Goal: Task Accomplishment & Management: Complete application form

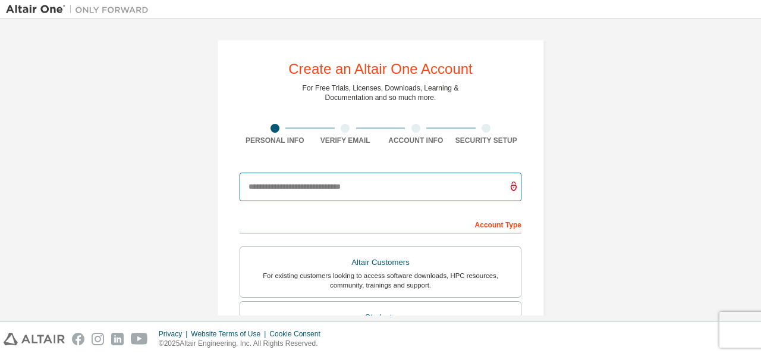
click at [357, 183] on input "email" at bounding box center [381, 186] width 282 height 29
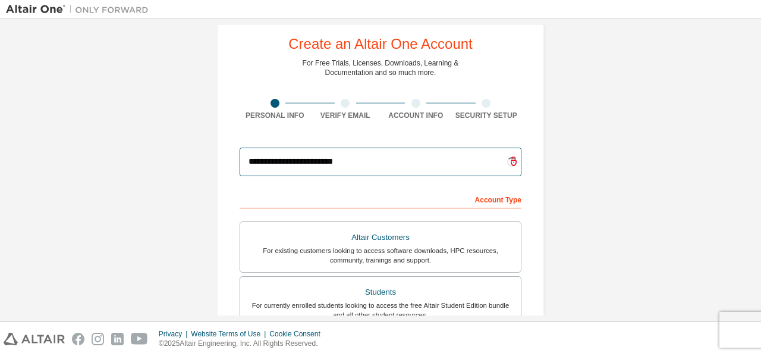
scroll to position [26, 0]
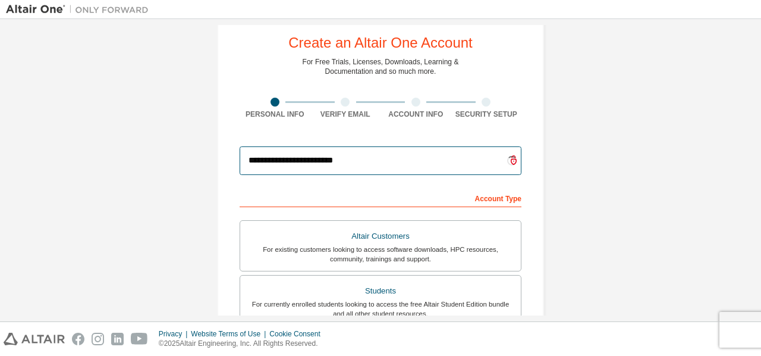
type input "**********"
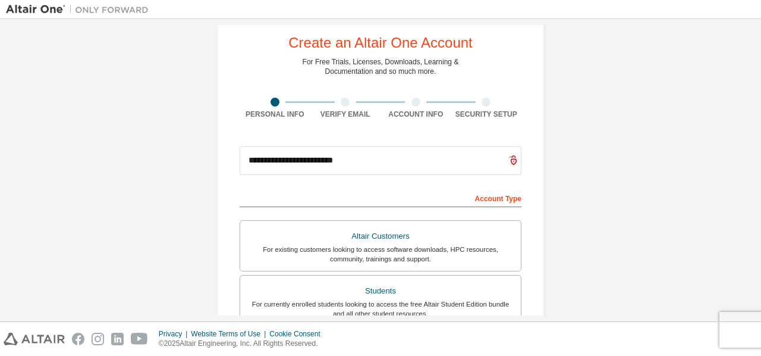
click at [485, 200] on div "Account Type" at bounding box center [381, 197] width 282 height 19
click at [423, 195] on div "Account Type" at bounding box center [381, 197] width 282 height 19
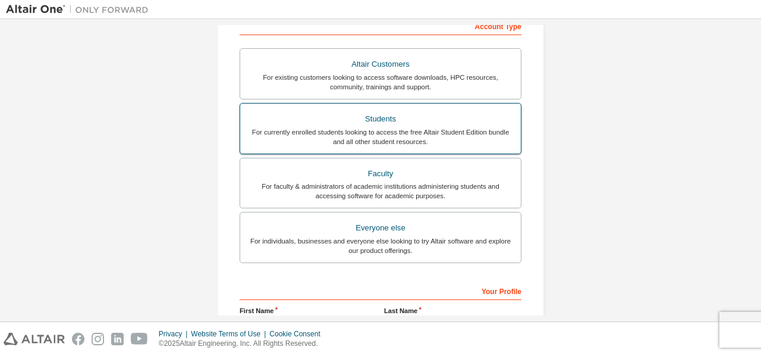
scroll to position [199, 0]
click at [314, 144] on div "For currently enrolled students looking to access the free Altair Student Editi…" at bounding box center [380, 136] width 266 height 19
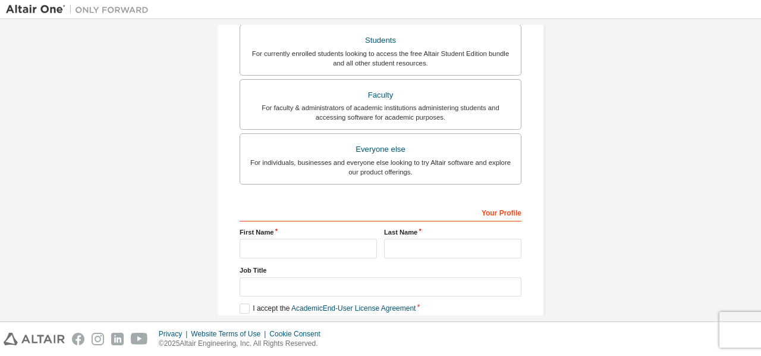
scroll to position [277, 0]
click at [307, 252] on input "text" at bounding box center [308, 248] width 137 height 20
type input "*********"
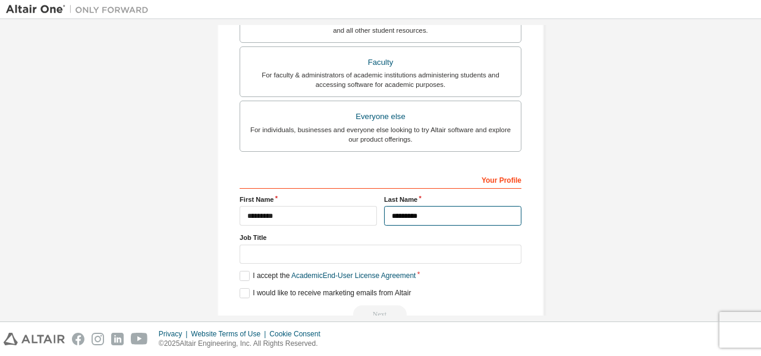
scroll to position [313, 0]
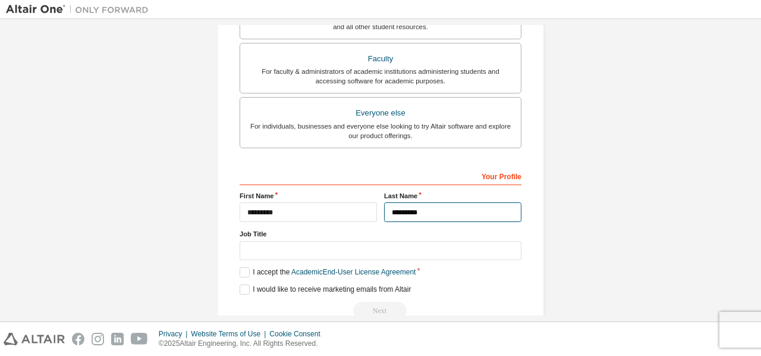
type input "*********"
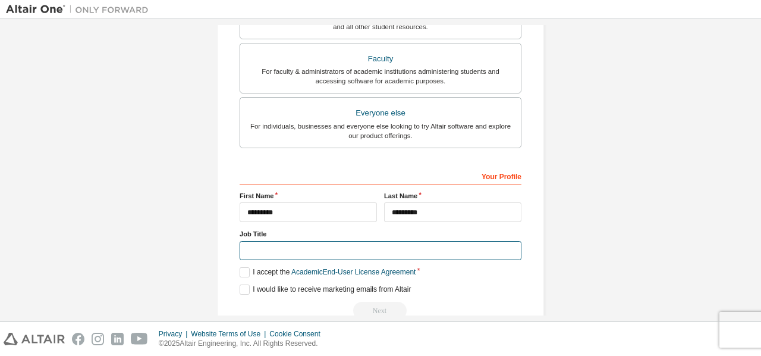
click at [387, 248] on input "text" at bounding box center [381, 251] width 282 height 20
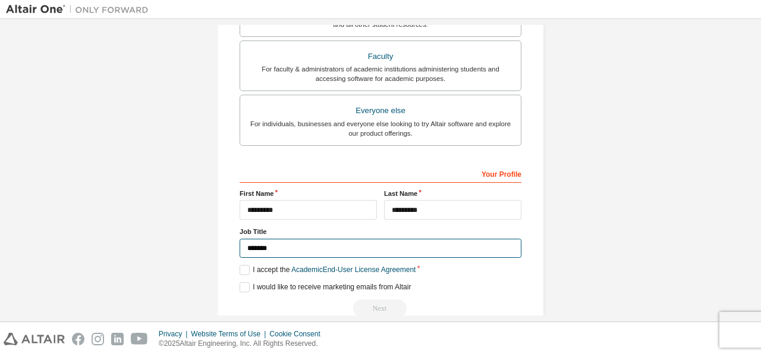
scroll to position [337, 0]
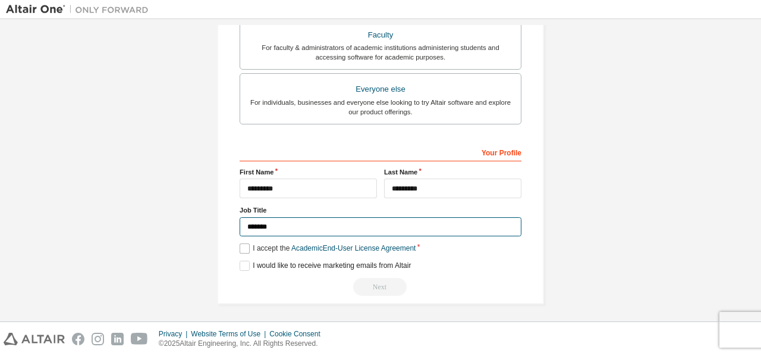
type input "*******"
click at [240, 245] on label "I accept the Academic End-User License Agreement" at bounding box center [328, 248] width 176 height 10
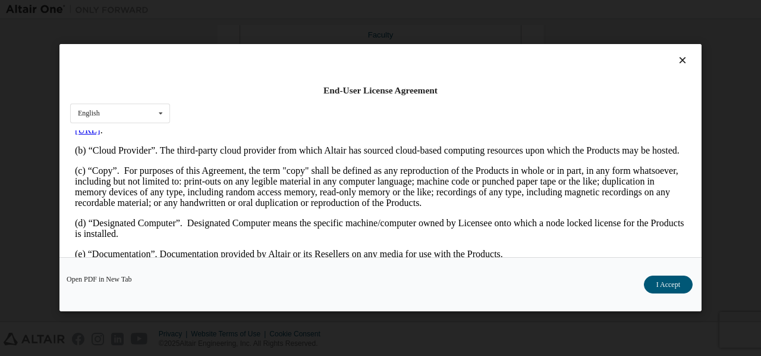
scroll to position [281, 0]
click at [679, 287] on button "I Accept" at bounding box center [668, 285] width 49 height 18
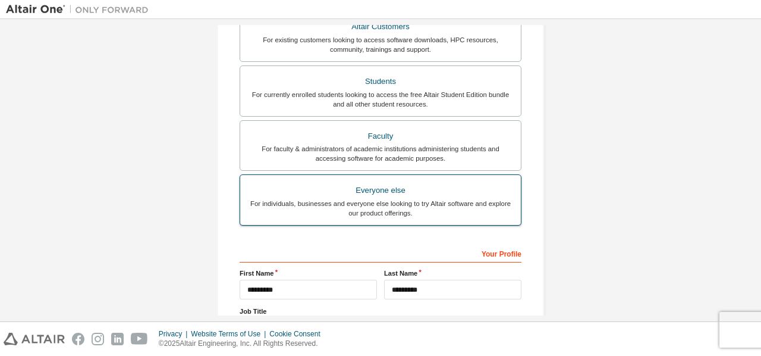
scroll to position [337, 0]
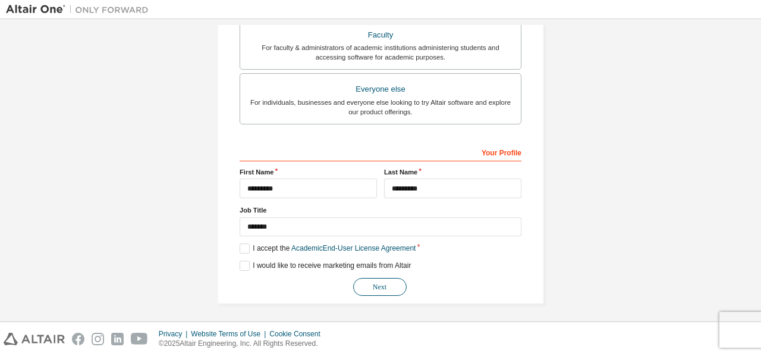
click at [375, 280] on button "Next" at bounding box center [380, 287] width 54 height 18
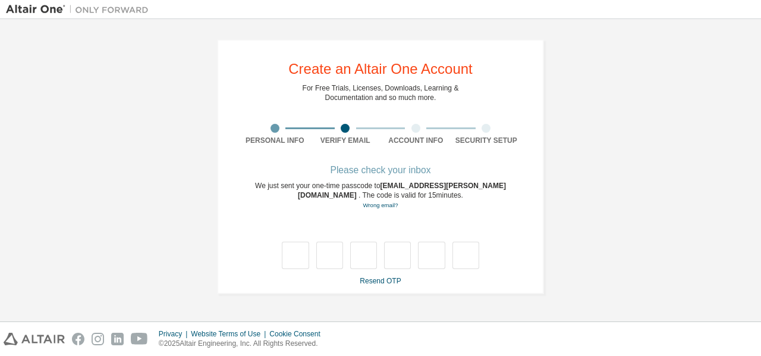
scroll to position [0, 0]
type input "*"
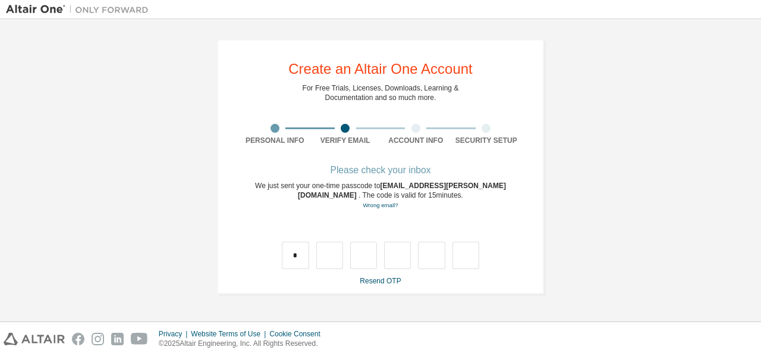
type input "*"
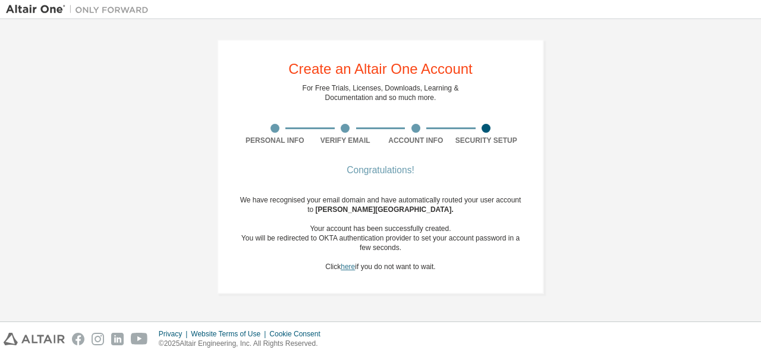
click at [347, 269] on link "here" at bounding box center [348, 266] width 14 height 8
